Goal: Task Accomplishment & Management: Use online tool/utility

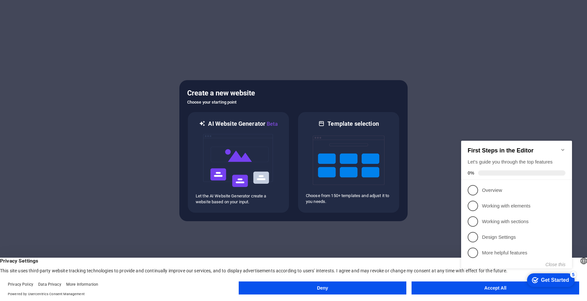
click at [441, 285] on button "Accept All" at bounding box center [496, 288] width 168 height 13
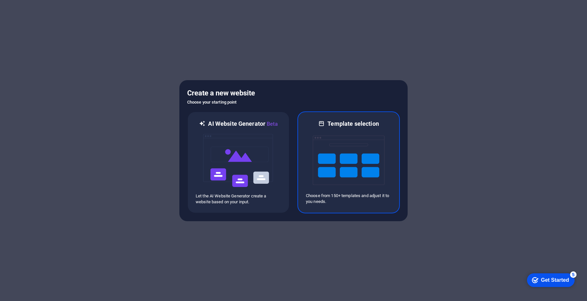
click at [365, 153] on img at bounding box center [349, 160] width 72 height 65
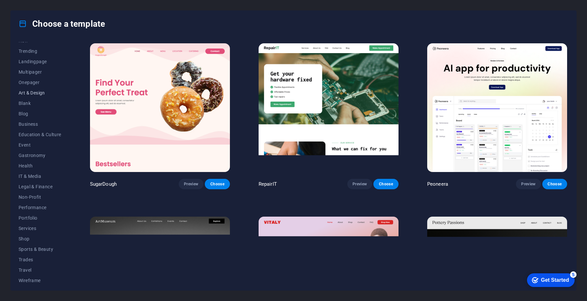
scroll to position [31, 0]
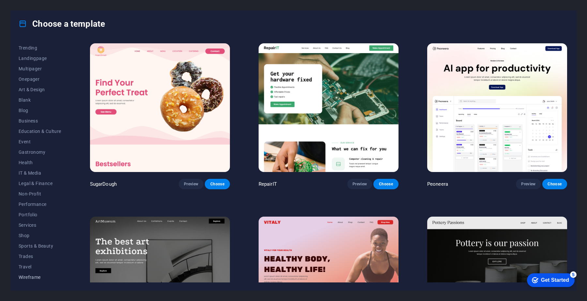
click at [29, 278] on span "Wireframe" at bounding box center [40, 277] width 43 height 5
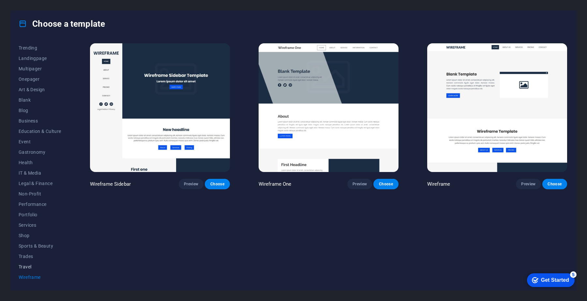
click at [32, 269] on span "Travel" at bounding box center [40, 267] width 43 height 5
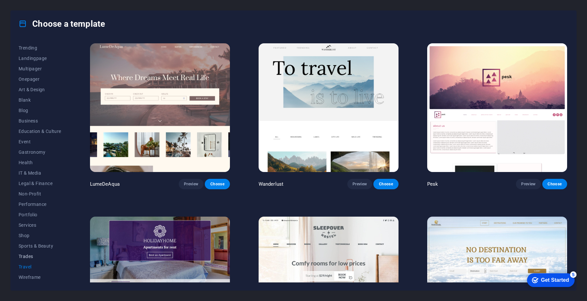
click at [32, 259] on span "Trades" at bounding box center [40, 256] width 43 height 5
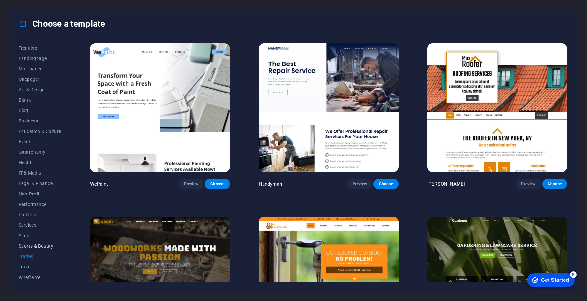
click at [35, 248] on span "Sports & Beauty" at bounding box center [40, 246] width 43 height 5
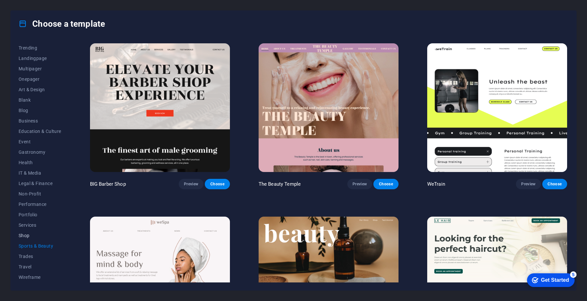
click at [29, 239] on button "Shop" at bounding box center [40, 236] width 43 height 10
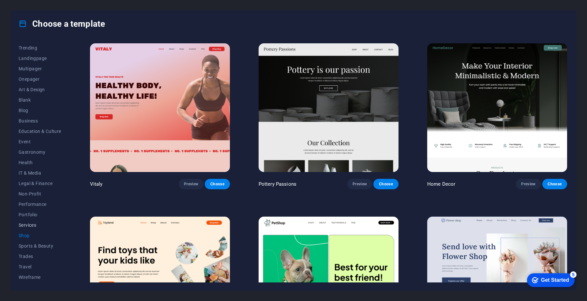
click at [32, 225] on span "Services" at bounding box center [40, 225] width 43 height 5
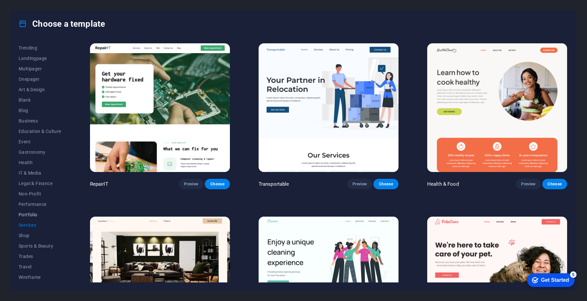
click at [43, 215] on span "Portfolio" at bounding box center [40, 214] width 43 height 5
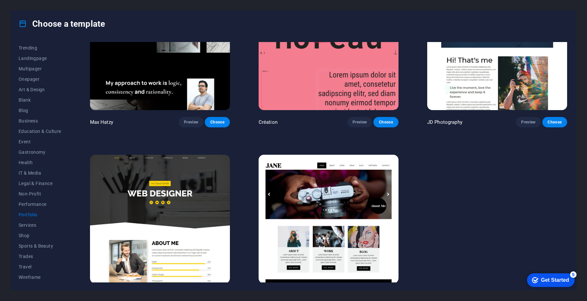
scroll to position [252, 0]
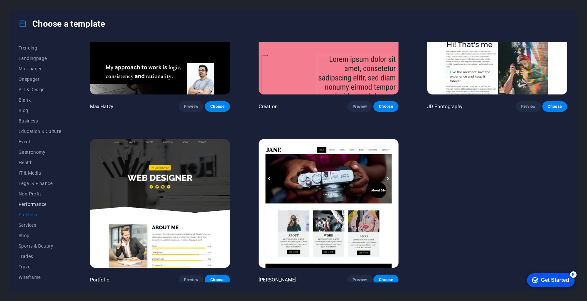
click at [45, 201] on button "Performance" at bounding box center [40, 204] width 43 height 10
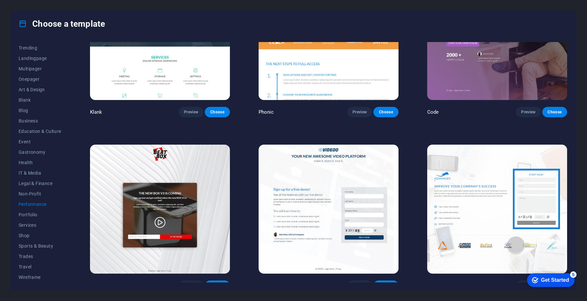
scroll to position [0, 0]
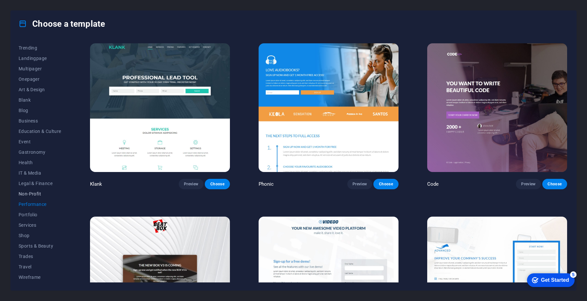
click at [26, 196] on span "Non-Profit" at bounding box center [40, 194] width 43 height 5
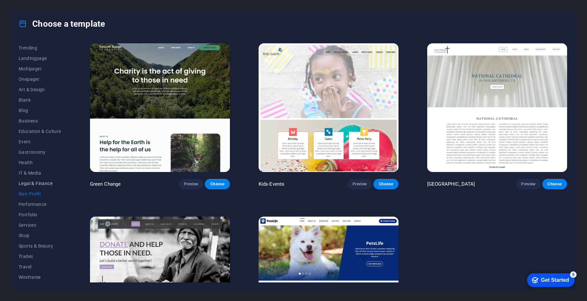
click at [36, 183] on span "Legal & Finance" at bounding box center [40, 183] width 43 height 5
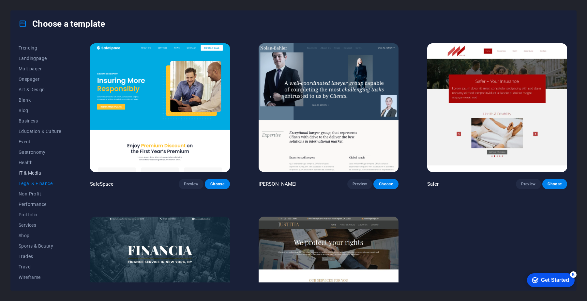
click at [33, 173] on span "IT & Media" at bounding box center [40, 173] width 43 height 5
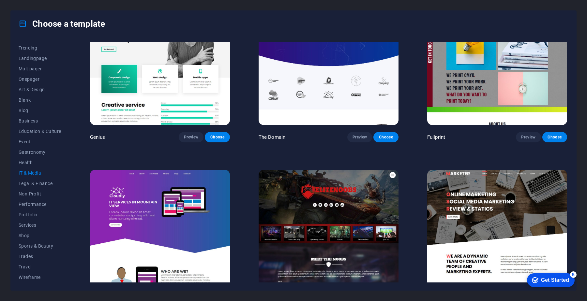
scroll to position [424, 0]
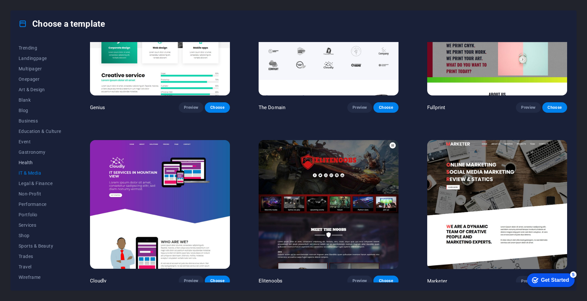
drag, startPoint x: 29, startPoint y: 161, endPoint x: 26, endPoint y: 166, distance: 5.4
click at [29, 161] on span "Health" at bounding box center [40, 162] width 43 height 5
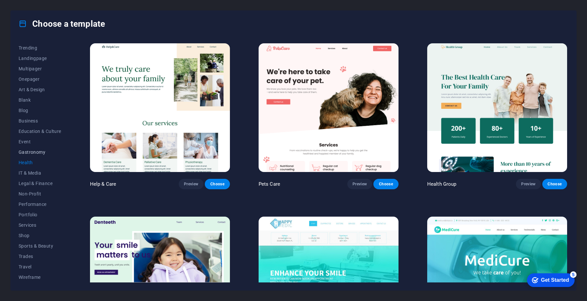
click at [32, 154] on span "Gastronomy" at bounding box center [40, 152] width 43 height 5
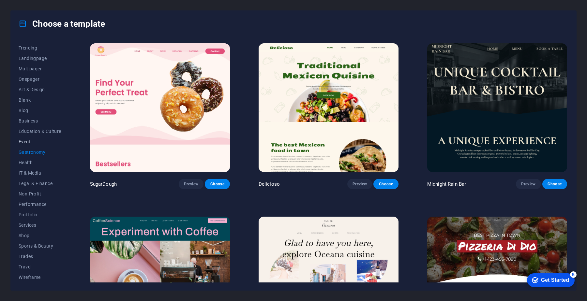
click at [29, 141] on span "Event" at bounding box center [40, 141] width 43 height 5
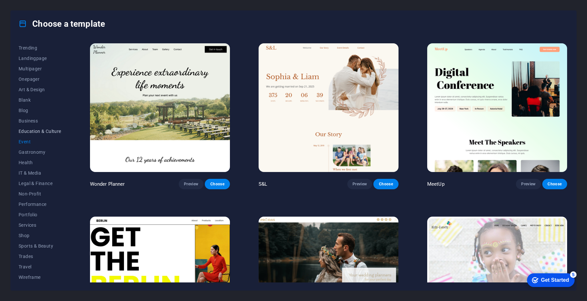
click at [43, 132] on span "Education & Culture" at bounding box center [40, 131] width 43 height 5
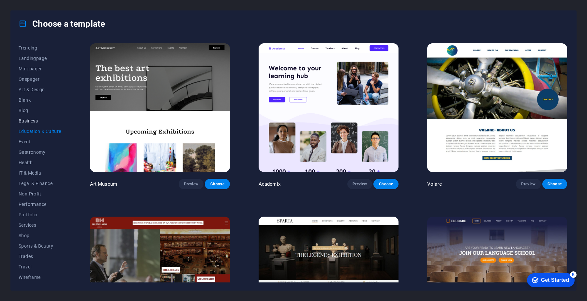
click at [39, 123] on span "Business" at bounding box center [40, 120] width 43 height 5
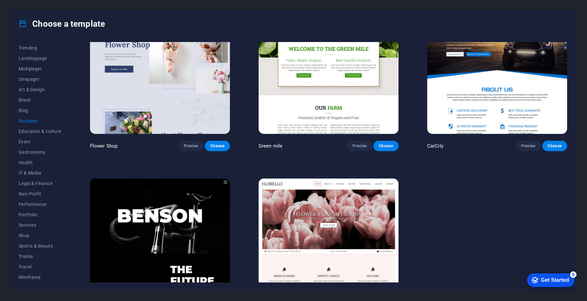
scroll to position [252, 0]
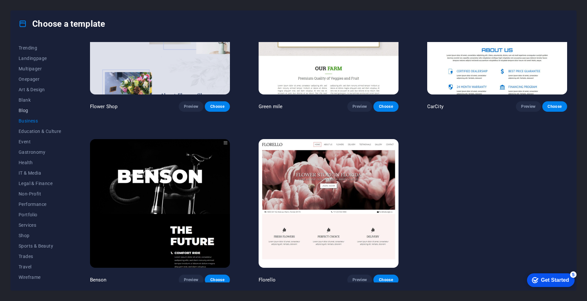
click at [31, 111] on span "Blog" at bounding box center [40, 110] width 43 height 5
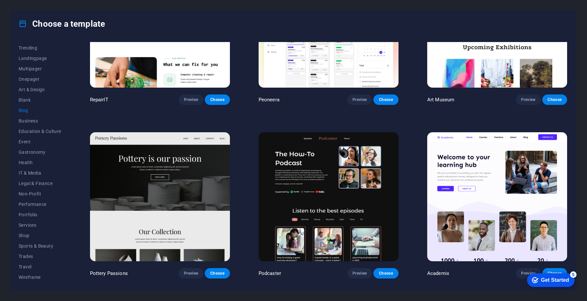
scroll to position [0, 0]
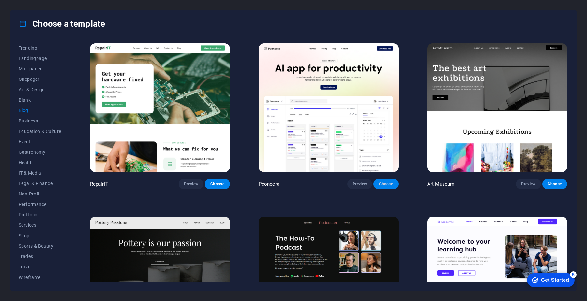
click at [386, 184] on span "Choose" at bounding box center [386, 184] width 14 height 5
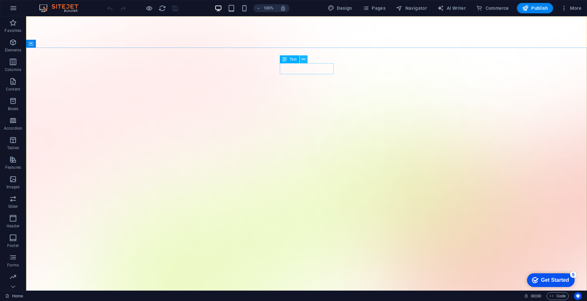
click at [303, 60] on icon at bounding box center [304, 59] width 4 height 7
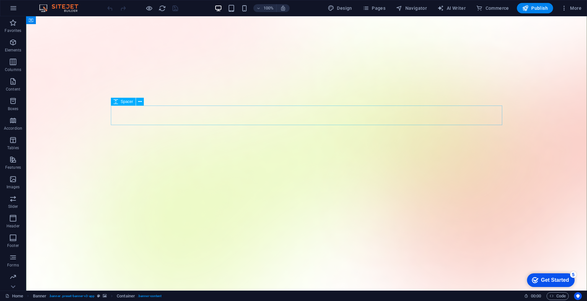
scroll to position [62, 0]
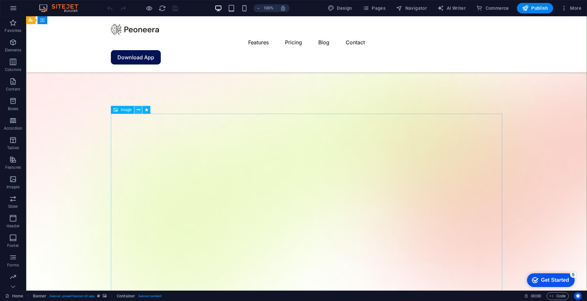
click at [138, 110] on icon at bounding box center [139, 110] width 4 height 7
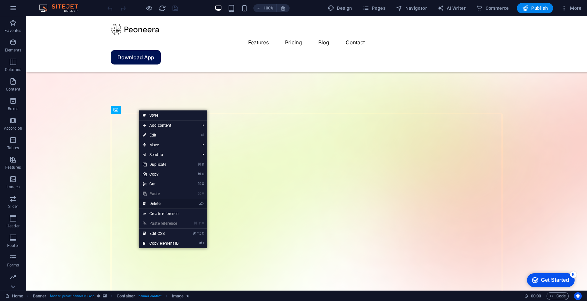
click at [169, 201] on link "⌦ Delete" at bounding box center [161, 204] width 44 height 10
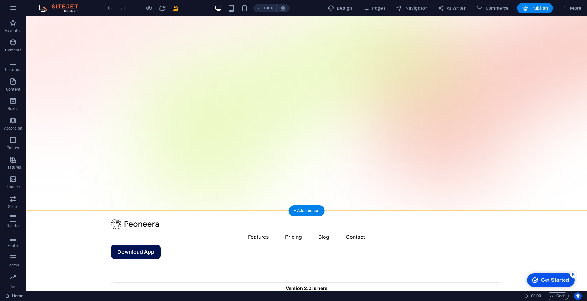
scroll to position [39, 0]
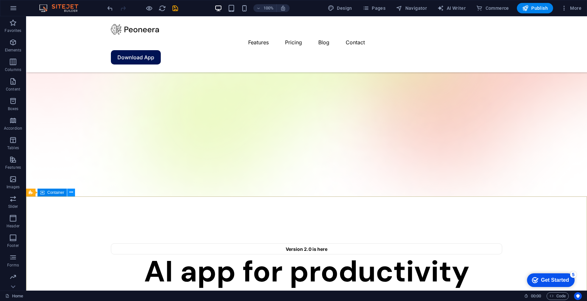
click at [73, 192] on button at bounding box center [71, 193] width 8 height 8
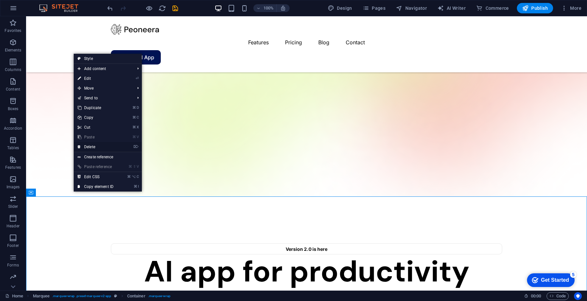
click at [91, 146] on link "⌦ Delete" at bounding box center [96, 147] width 44 height 10
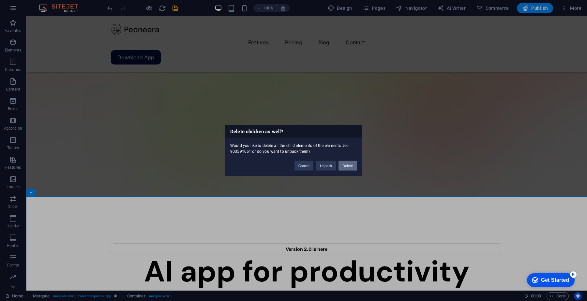
click at [348, 167] on button "Delete" at bounding box center [348, 166] width 18 height 10
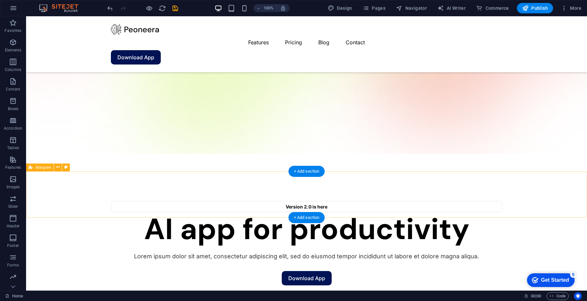
scroll to position [83, 0]
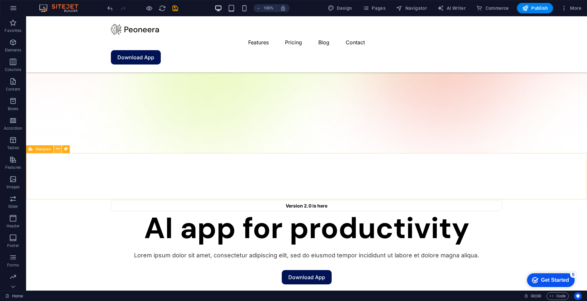
click at [56, 150] on icon at bounding box center [58, 149] width 4 height 7
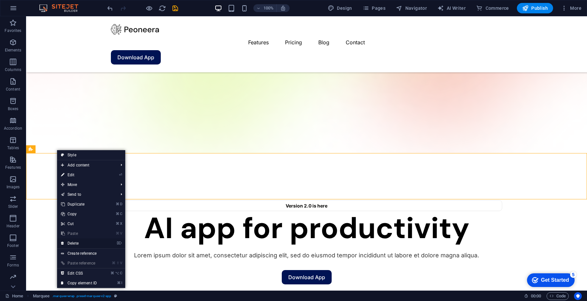
click at [88, 243] on link "⌦ Delete" at bounding box center [79, 244] width 44 height 10
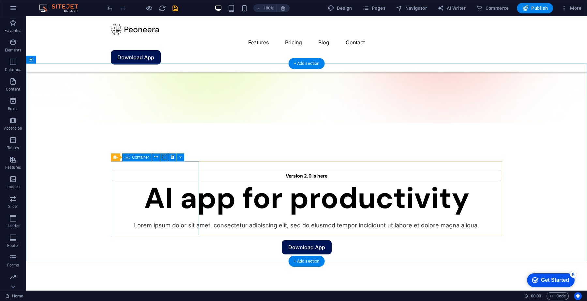
scroll to position [88, 0]
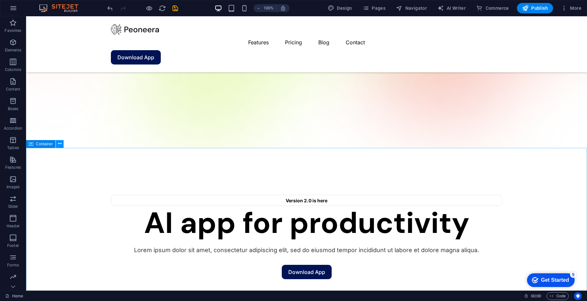
click at [56, 144] on button at bounding box center [60, 144] width 8 height 8
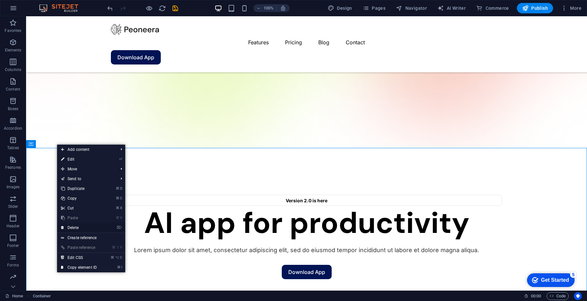
click at [82, 226] on link "⌦ Delete" at bounding box center [79, 228] width 44 height 10
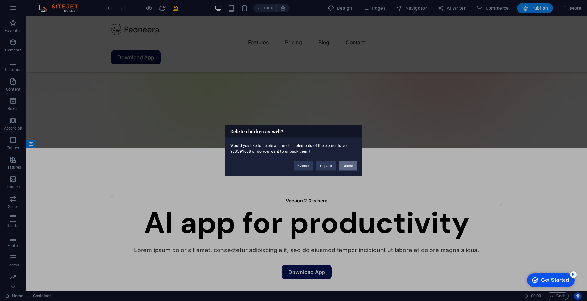
drag, startPoint x: 344, startPoint y: 165, endPoint x: 315, endPoint y: 163, distance: 28.8
click at [344, 165] on button "Delete" at bounding box center [348, 166] width 18 height 10
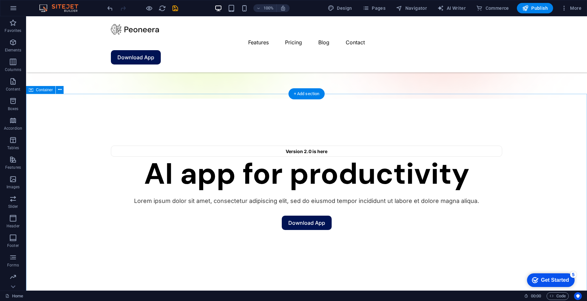
scroll to position [129, 0]
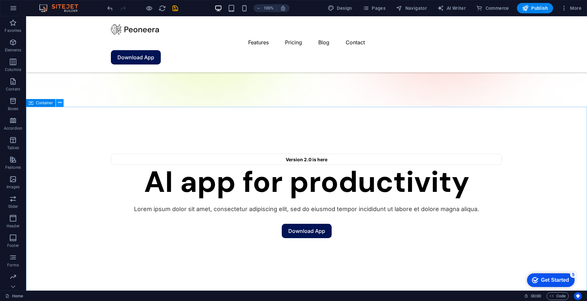
click at [58, 102] on icon at bounding box center [60, 103] width 4 height 7
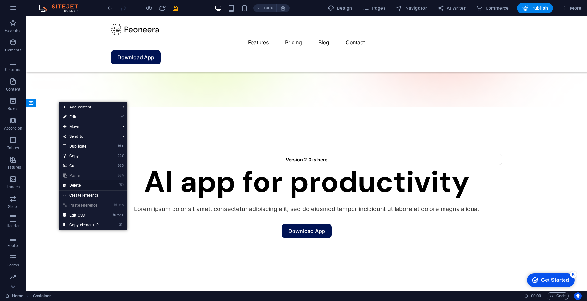
click at [77, 184] on link "⌦ Delete" at bounding box center [81, 186] width 44 height 10
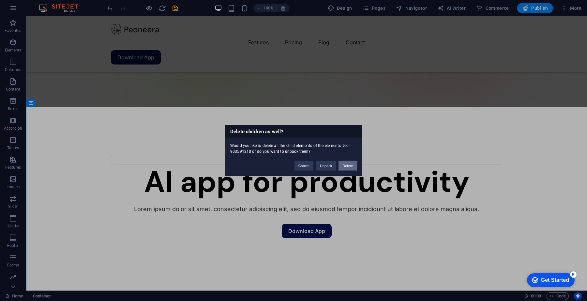
click at [349, 164] on button "Delete" at bounding box center [348, 166] width 18 height 10
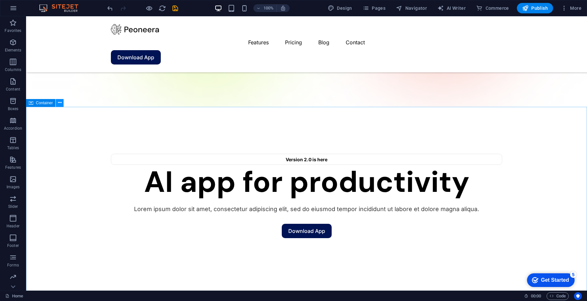
click at [58, 102] on icon at bounding box center [60, 103] width 4 height 7
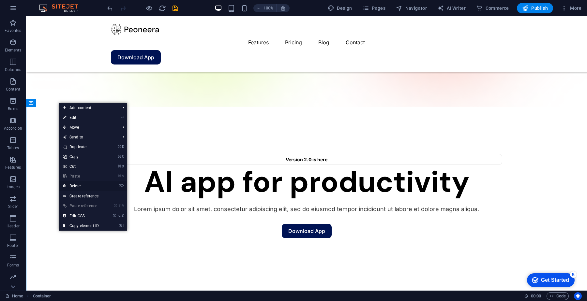
click at [88, 183] on link "⌦ Delete" at bounding box center [81, 186] width 44 height 10
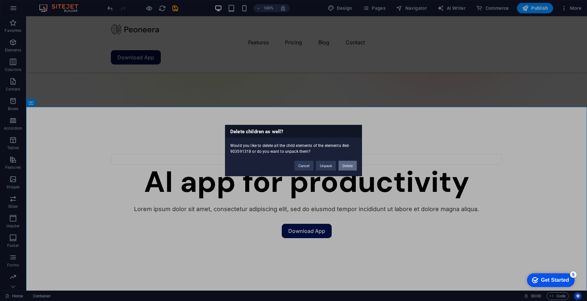
drag, startPoint x: 349, startPoint y: 164, endPoint x: 286, endPoint y: 158, distance: 63.2
click at [349, 164] on button "Delete" at bounding box center [348, 166] width 18 height 10
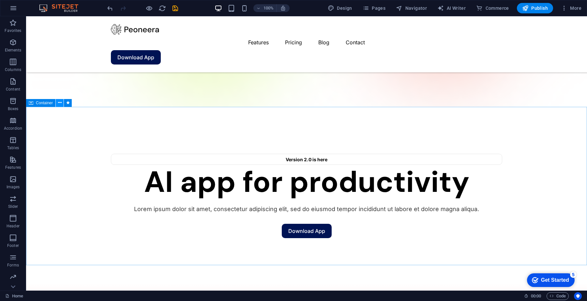
click at [59, 100] on icon at bounding box center [60, 103] width 4 height 7
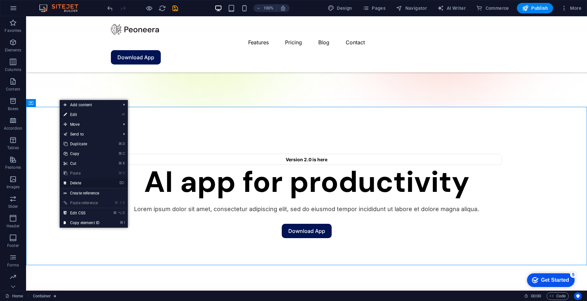
click at [87, 183] on link "⌦ Delete" at bounding box center [82, 183] width 44 height 10
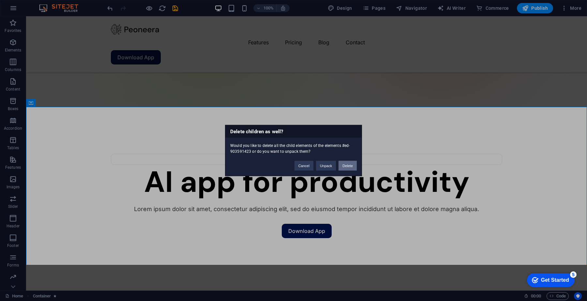
click at [347, 164] on button "Delete" at bounding box center [348, 166] width 18 height 10
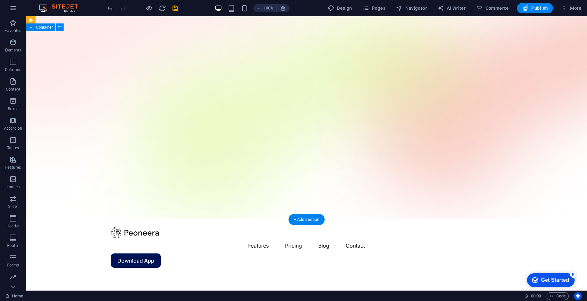
scroll to position [44, 0]
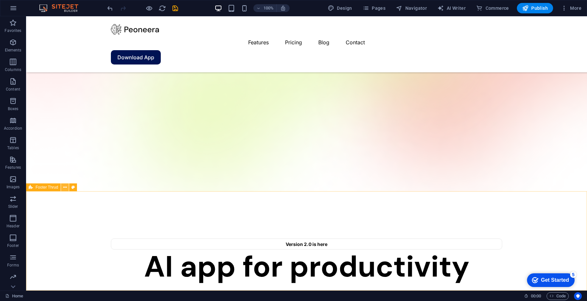
click at [65, 188] on icon at bounding box center [65, 187] width 4 height 7
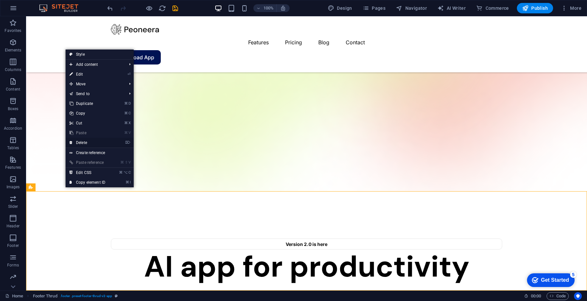
click at [90, 143] on link "⌦ Delete" at bounding box center [88, 143] width 44 height 10
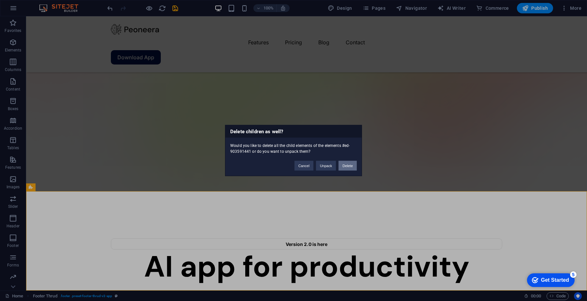
drag, startPoint x: 347, startPoint y: 167, endPoint x: 318, endPoint y: 157, distance: 30.5
click at [347, 167] on button "Delete" at bounding box center [348, 166] width 18 height 10
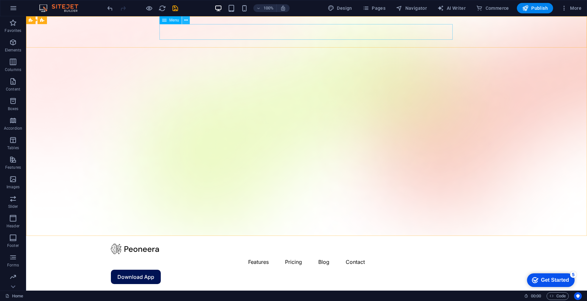
click at [187, 20] on icon at bounding box center [186, 20] width 4 height 7
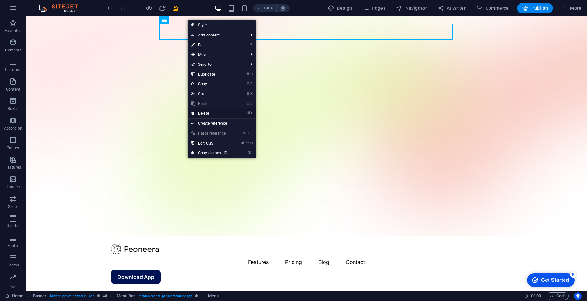
click at [215, 113] on link "⌦ Delete" at bounding box center [210, 114] width 44 height 10
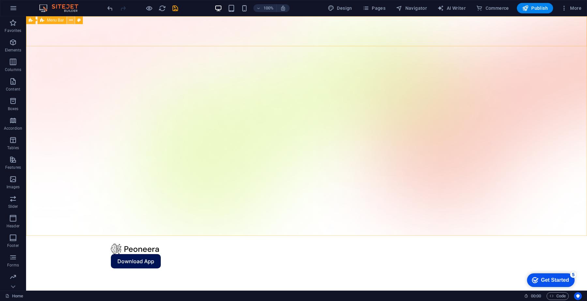
click at [72, 19] on button at bounding box center [71, 20] width 8 height 8
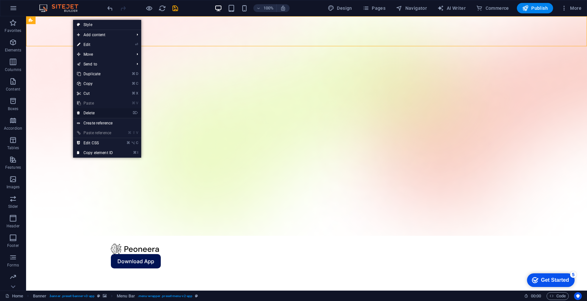
click at [100, 114] on link "⌦ Delete" at bounding box center [95, 113] width 44 height 10
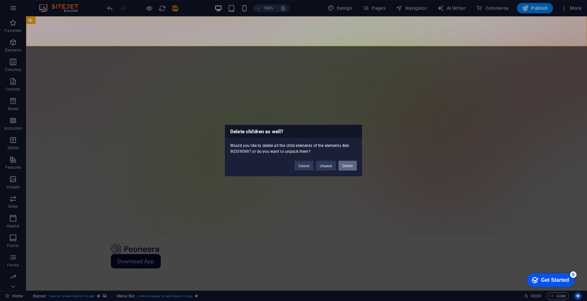
click at [341, 165] on button "Delete" at bounding box center [348, 166] width 18 height 10
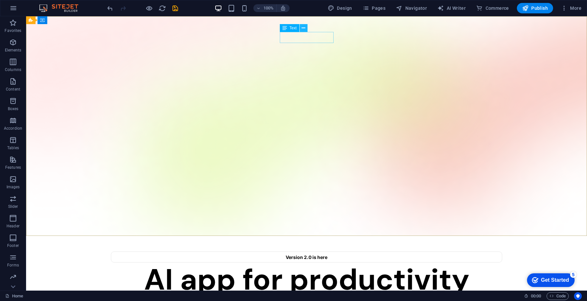
click at [306, 29] on button at bounding box center [304, 28] width 8 height 8
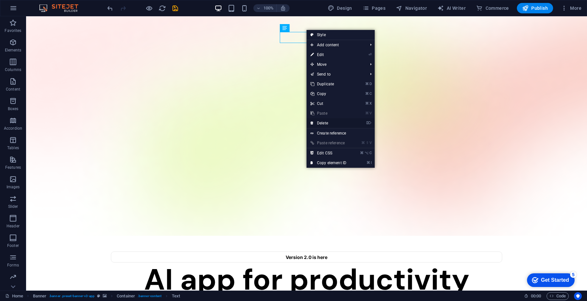
click at [321, 122] on link "⌦ Delete" at bounding box center [329, 123] width 44 height 10
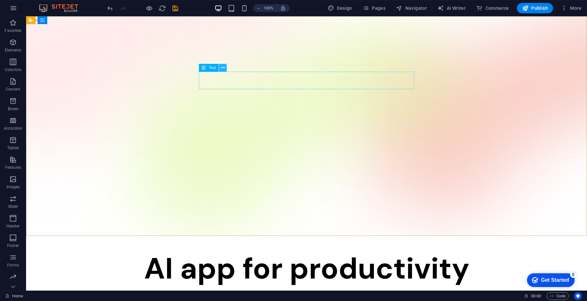
click at [223, 67] on icon at bounding box center [223, 68] width 4 height 7
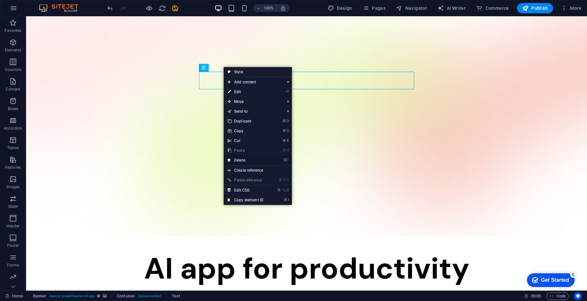
click at [248, 158] on link "⌦ Delete" at bounding box center [246, 161] width 44 height 10
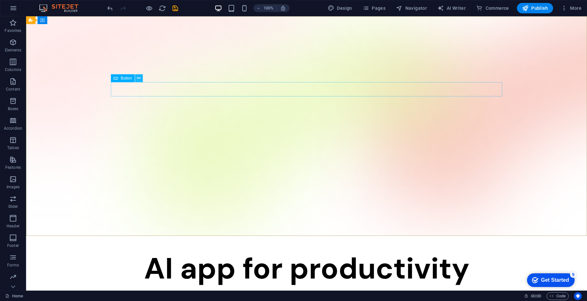
click at [140, 76] on icon at bounding box center [139, 78] width 4 height 7
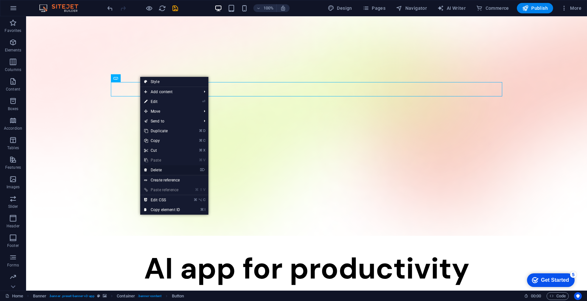
click at [181, 169] on link "⌦ Delete" at bounding box center [162, 170] width 44 height 10
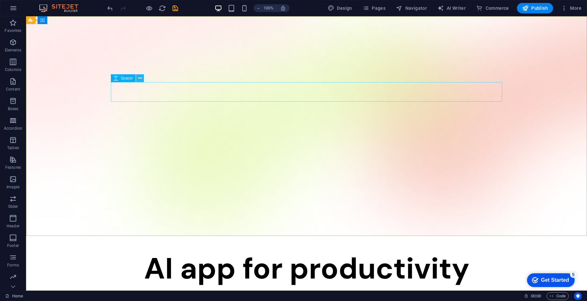
drag, startPoint x: 142, startPoint y: 78, endPoint x: 141, endPoint y: 82, distance: 4.1
click at [142, 78] on button at bounding box center [140, 78] width 8 height 8
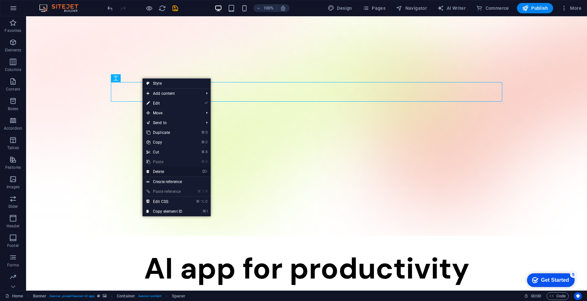
click at [174, 171] on link "⌦ Delete" at bounding box center [165, 172] width 44 height 10
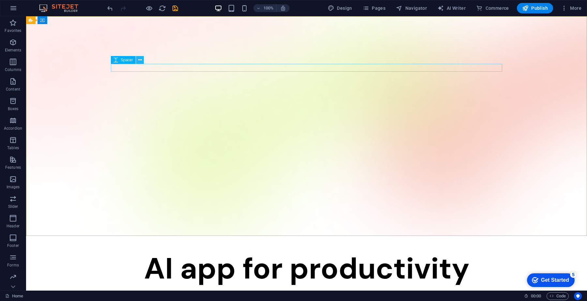
click at [141, 61] on icon at bounding box center [140, 60] width 4 height 7
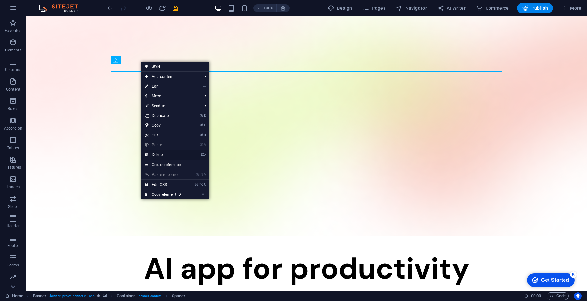
click at [169, 153] on link "⌦ Delete" at bounding box center [163, 155] width 44 height 10
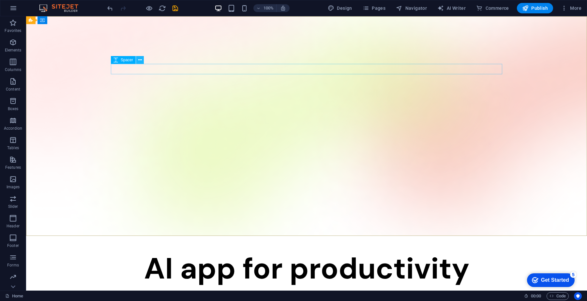
click at [140, 61] on icon at bounding box center [140, 60] width 4 height 7
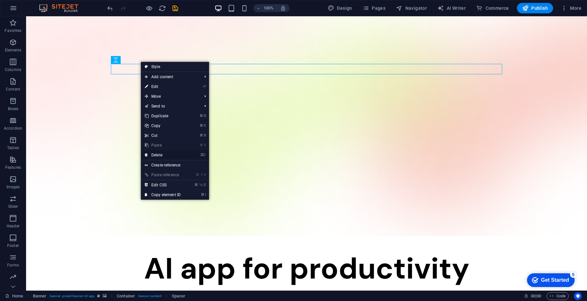
click at [160, 153] on link "⌦ Delete" at bounding box center [163, 155] width 44 height 10
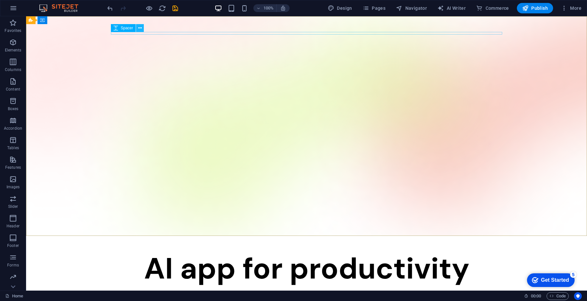
click at [143, 29] on button at bounding box center [140, 28] width 8 height 8
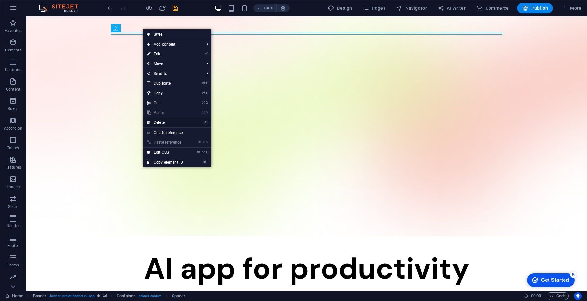
click at [161, 121] on link "⌦ Delete" at bounding box center [165, 123] width 44 height 10
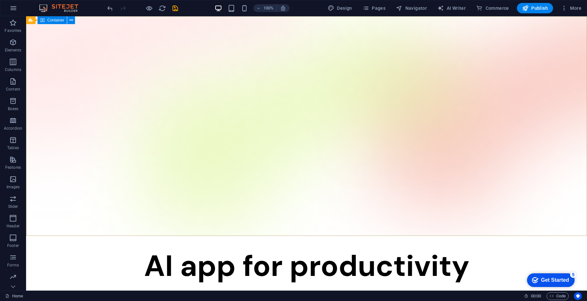
click at [57, 19] on span "Container" at bounding box center [55, 20] width 17 height 4
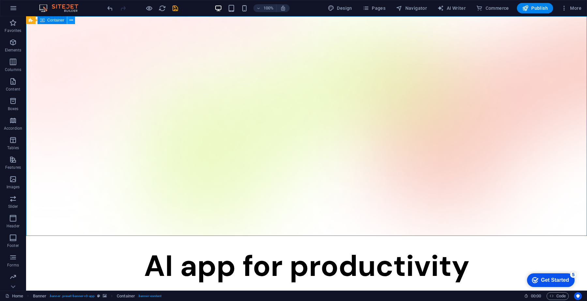
click at [73, 21] on button at bounding box center [71, 20] width 8 height 8
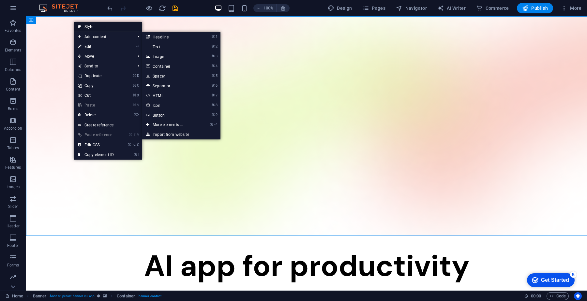
click at [89, 27] on link "Style" at bounding box center [108, 27] width 68 height 10
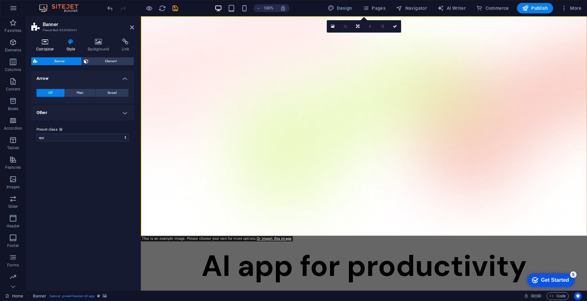
click at [43, 42] on icon at bounding box center [45, 41] width 28 height 7
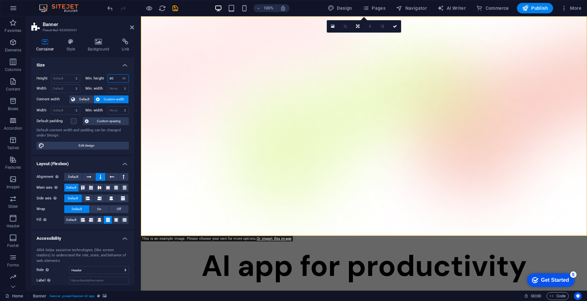
drag, startPoint x: 114, startPoint y: 78, endPoint x: 98, endPoint y: 79, distance: 16.4
click at [98, 79] on div "Min. height 80 None px rem % vh vw" at bounding box center [107, 78] width 44 height 8
type input "100"
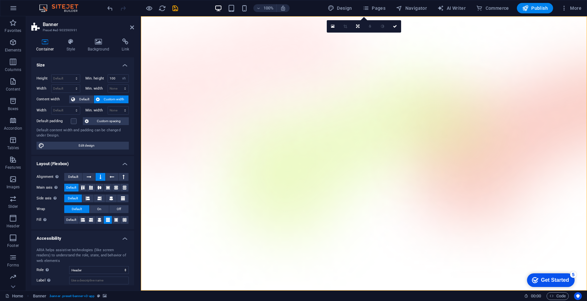
click at [97, 69] on div "Height Default px rem % vh vw Min. height 100 None px rem % vh vw Width Default…" at bounding box center [82, 112] width 103 height 86
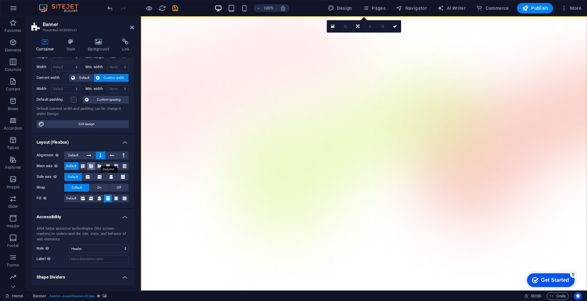
scroll to position [24, 0]
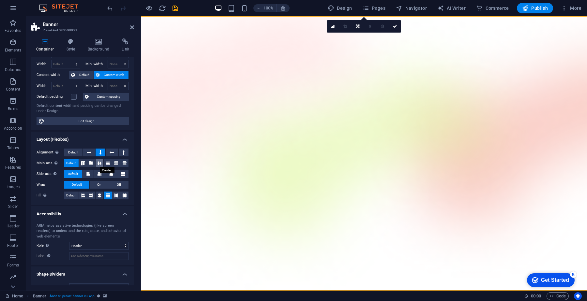
click at [97, 164] on icon at bounding box center [100, 163] width 8 height 4
click at [87, 153] on icon at bounding box center [89, 153] width 5 height 8
click at [110, 175] on icon at bounding box center [111, 174] width 8 height 4
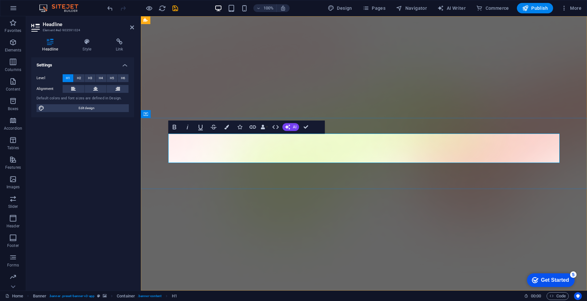
click at [315, 101] on figure at bounding box center [364, 153] width 446 height 275
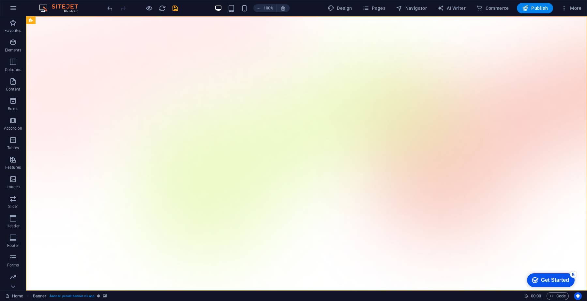
click at [351, 92] on figure at bounding box center [306, 153] width 561 height 275
click at [533, 9] on span "Publish" at bounding box center [535, 8] width 26 height 7
